Goal: Task Accomplishment & Management: Use online tool/utility

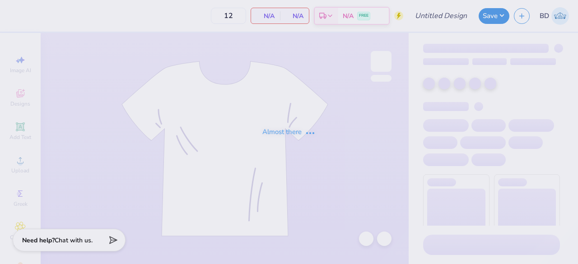
type input "[PERSON_NAME] : [GEOGRAPHIC_DATA]"
type input "24"
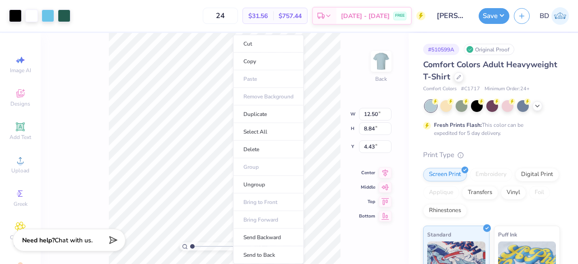
click at [258, 61] on li "Copy" at bounding box center [268, 62] width 71 height 18
click at [252, 47] on li "Cut" at bounding box center [262, 44] width 71 height 18
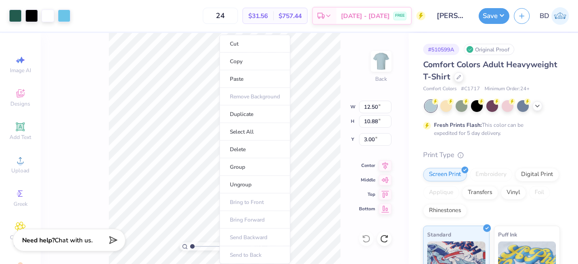
click at [255, 61] on li "Copy" at bounding box center [254, 62] width 71 height 18
click at [237, 43] on li "Cut" at bounding box center [246, 44] width 71 height 18
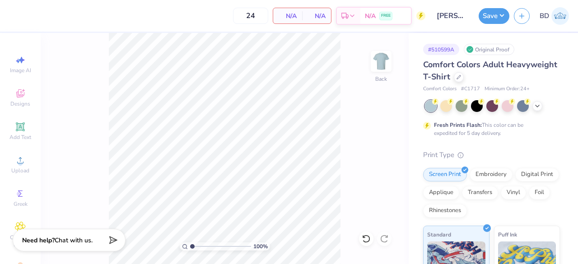
click at [384, 62] on img at bounding box center [381, 61] width 18 height 18
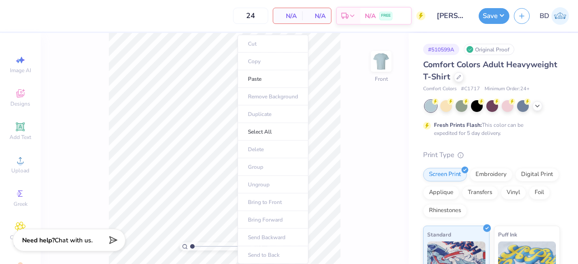
click at [258, 80] on li "Paste" at bounding box center [272, 79] width 71 height 18
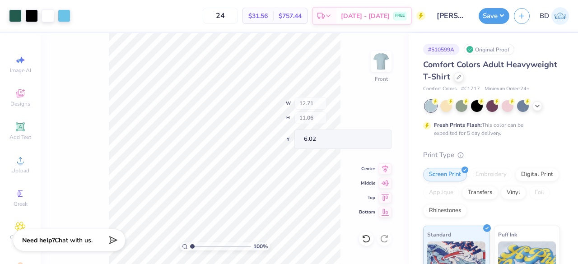
type input "6.02"
click at [388, 56] on img at bounding box center [381, 61] width 18 height 18
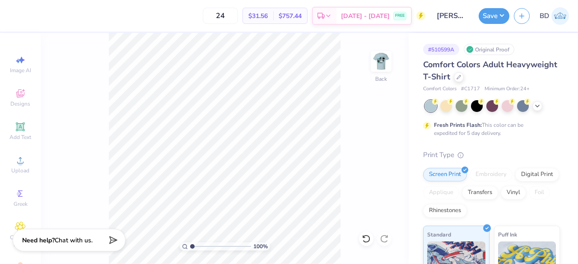
click at [383, 70] on img at bounding box center [381, 61] width 18 height 18
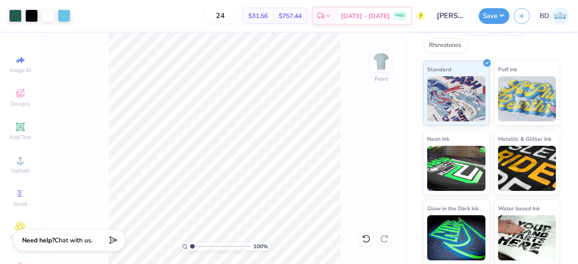
click at [502, 19] on button "Save" at bounding box center [493, 16] width 31 height 16
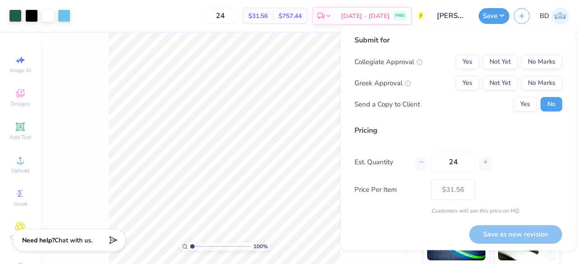
click at [502, 19] on button "Save" at bounding box center [493, 16] width 31 height 16
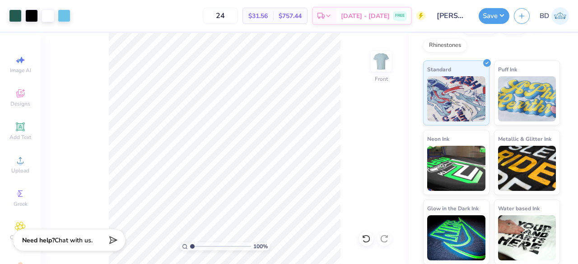
scroll to position [0, 0]
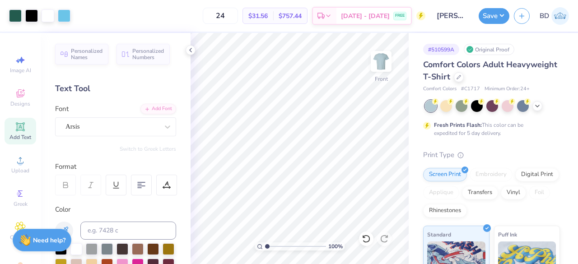
click at [496, 21] on button "Save" at bounding box center [493, 16] width 31 height 16
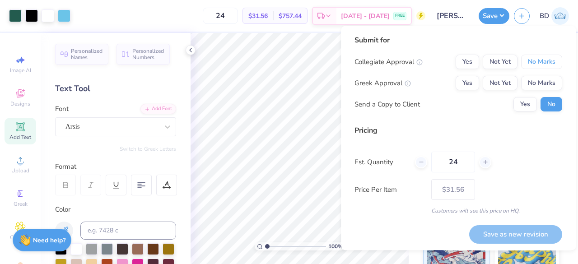
click at [524, 64] on button "No Marks" at bounding box center [541, 62] width 41 height 14
click at [496, 86] on button "Not Yet" at bounding box center [499, 83] width 35 height 14
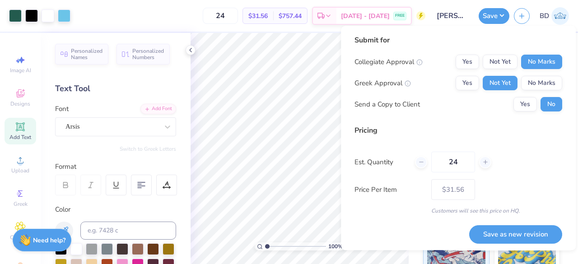
click at [495, 233] on button "Save as new revision" at bounding box center [515, 234] width 93 height 19
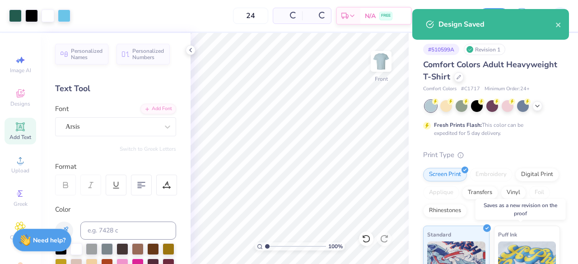
type input "– –"
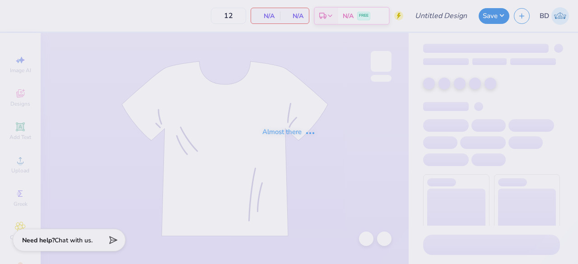
type input "[PERSON_NAME] : [GEOGRAPHIC_DATA]"
type input "24"
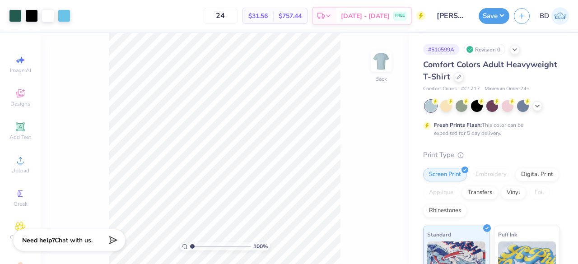
scroll to position [165, 0]
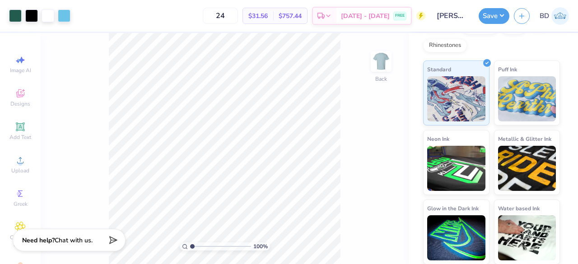
click at [501, 19] on button "Save" at bounding box center [493, 16] width 31 height 16
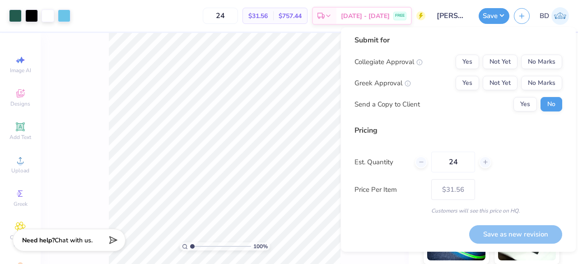
scroll to position [0, 0]
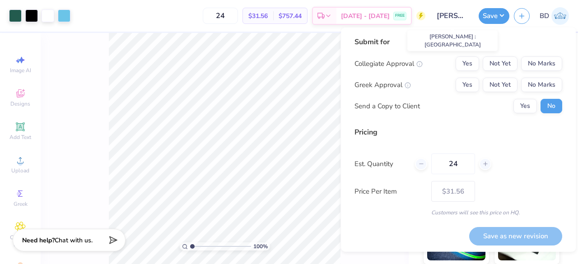
click at [456, 22] on input "[PERSON_NAME] : [GEOGRAPHIC_DATA]" at bounding box center [452, 16] width 44 height 18
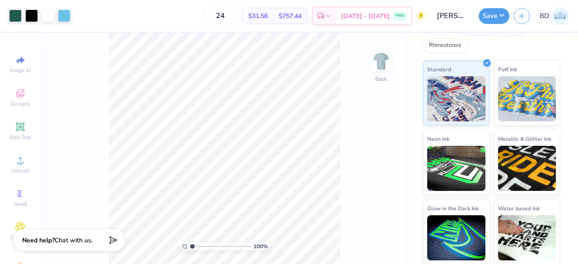
click at [504, 15] on button "Save" at bounding box center [493, 16] width 31 height 16
